Goal: Task Accomplishment & Management: Manage account settings

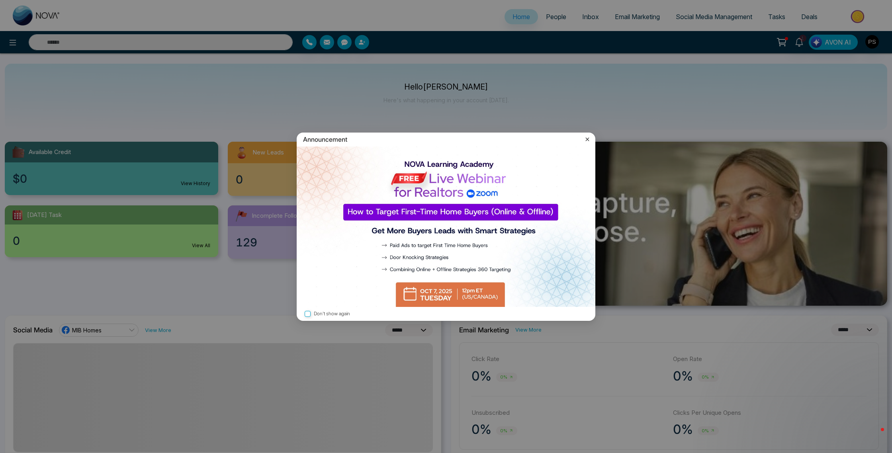
select select "*"
click at [590, 138] on icon at bounding box center [587, 139] width 8 height 8
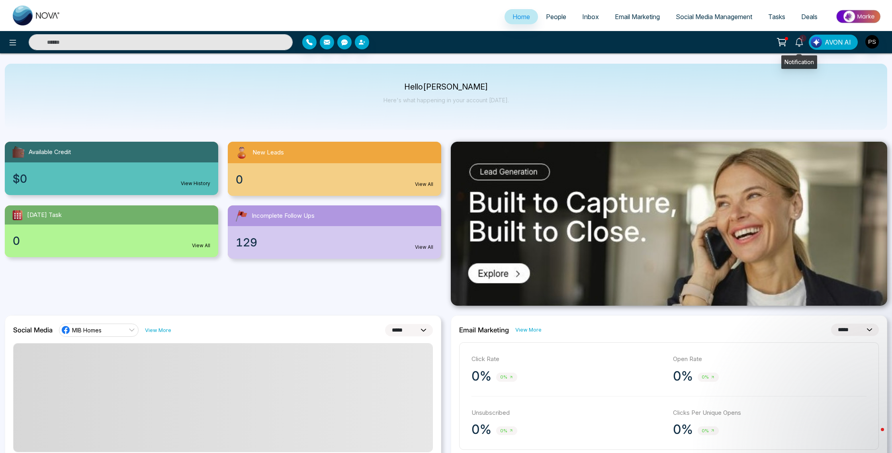
click at [799, 40] on icon at bounding box center [799, 42] width 9 height 9
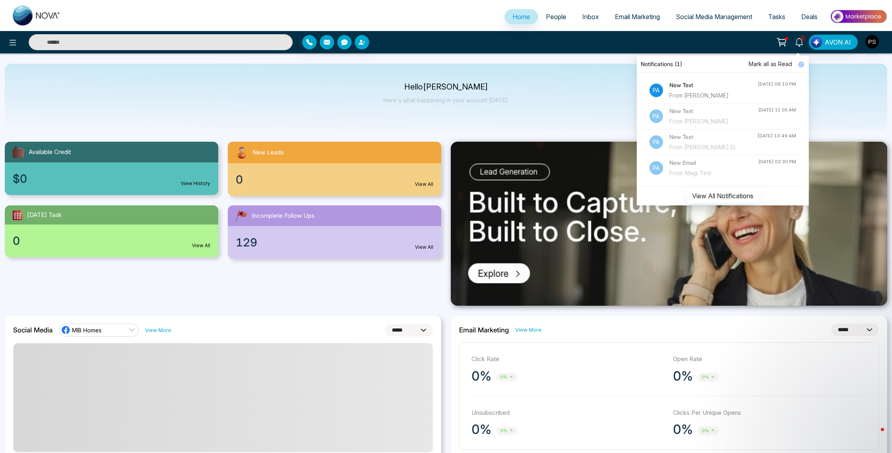
click at [695, 93] on div "From [PERSON_NAME]" at bounding box center [714, 95] width 88 height 9
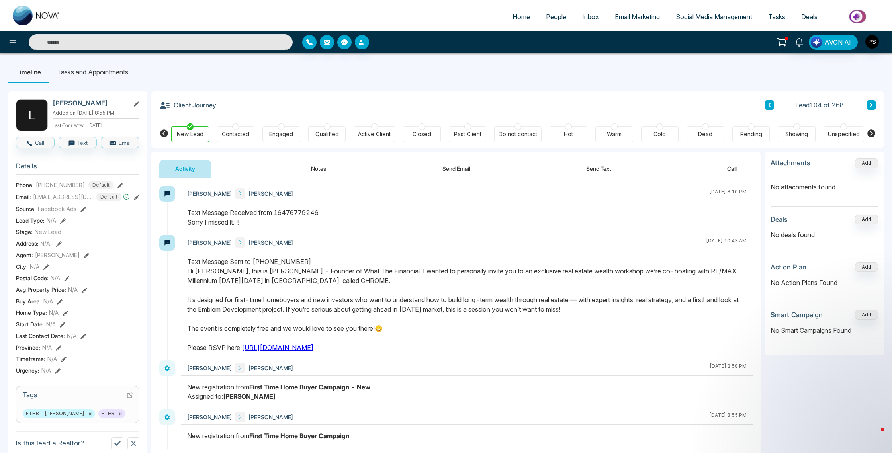
click at [398, 319] on div "Text Message Sent to [PHONE_NUMBER] Hi [PERSON_NAME], this is [PERSON_NAME] - F…" at bounding box center [467, 305] width 560 height 96
click at [8, 42] on icon at bounding box center [13, 43] width 10 height 10
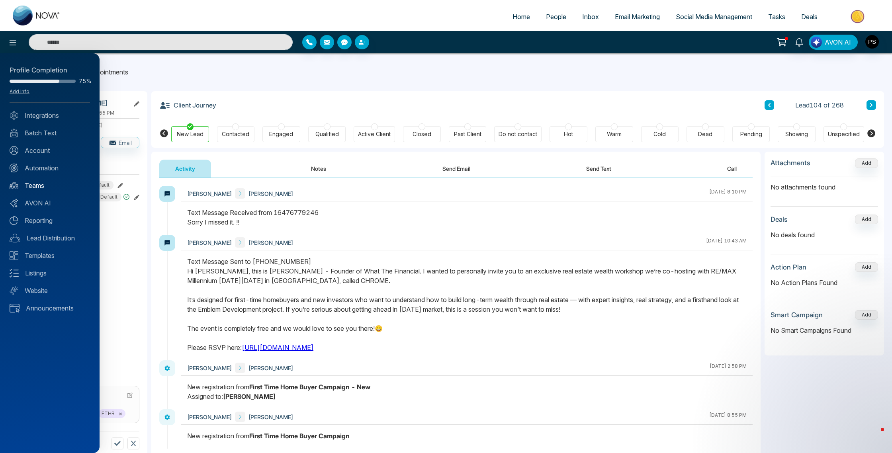
click at [33, 186] on link "Teams" at bounding box center [50, 186] width 80 height 10
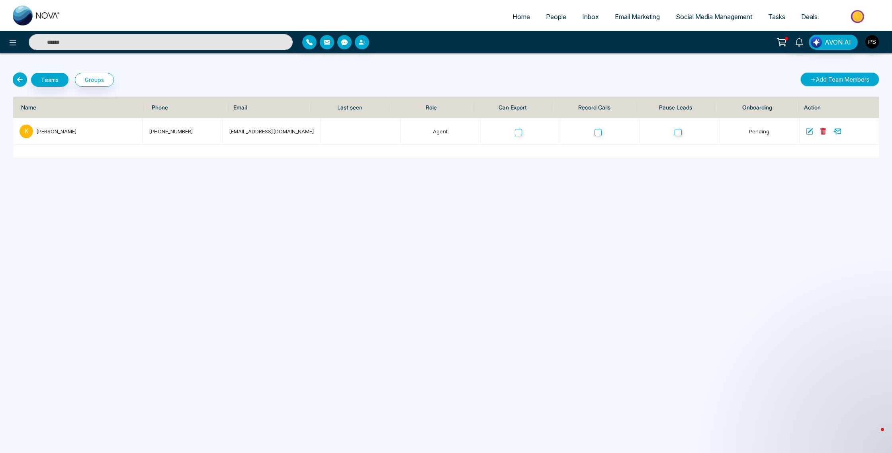
click at [844, 81] on button "Add Team Members" at bounding box center [840, 79] width 79 height 14
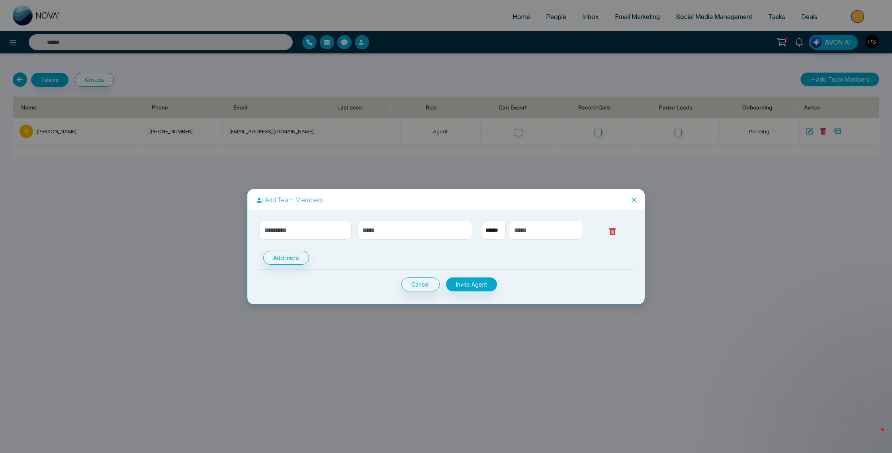
select select "**"
click at [308, 221] on input "text" at bounding box center [305, 230] width 92 height 19
click at [339, 186] on div "Add Team Members ** **** *** *** *** **** *** Add more Cancel Invite Agent" at bounding box center [446, 226] width 892 height 453
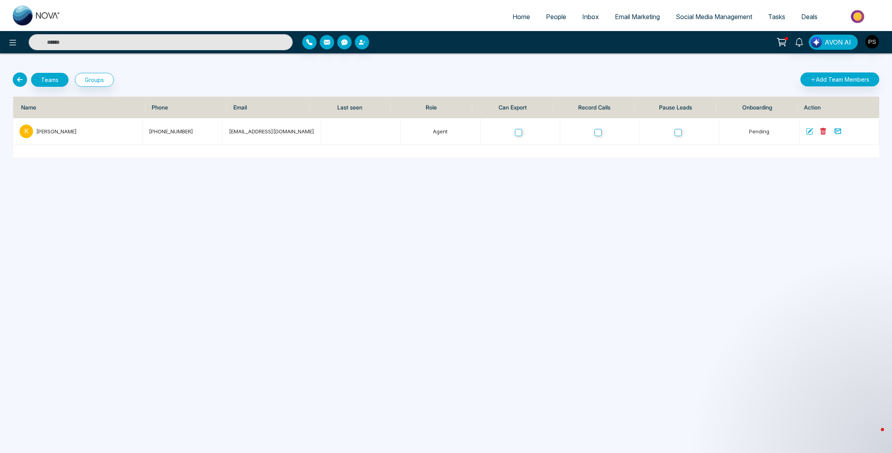
click at [17, 80] on icon at bounding box center [20, 79] width 14 height 14
